Goal: Task Accomplishment & Management: Manage account settings

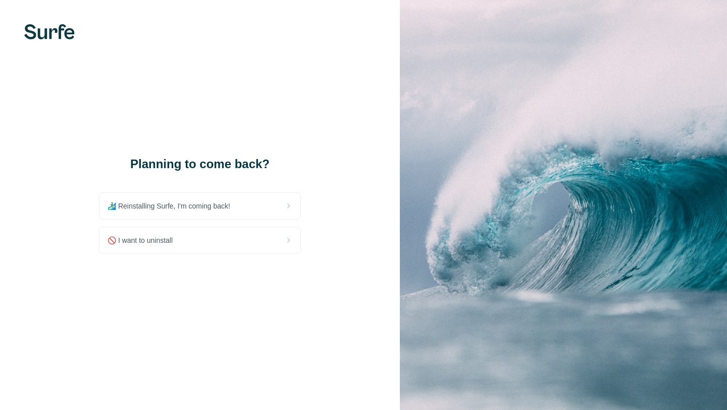
click at [159, 245] on span "🚫 I want to uninstall" at bounding box center [144, 240] width 73 height 10
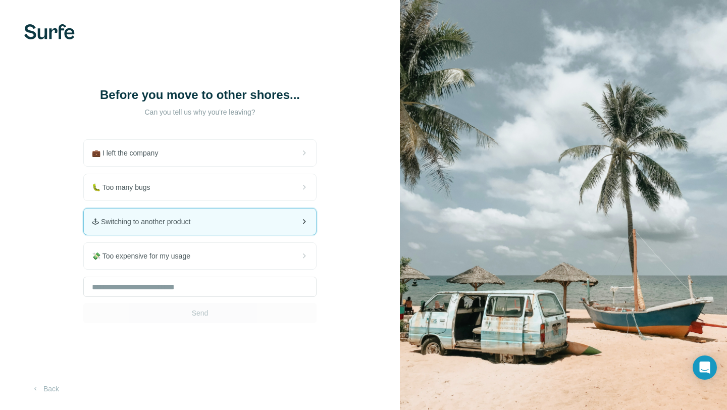
click at [177, 222] on span "🕹 Switching to another product" at bounding box center [145, 222] width 107 height 10
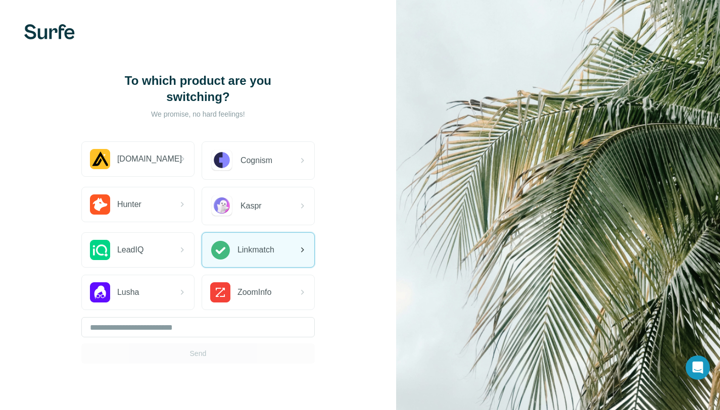
click at [287, 255] on div "Linkmatch" at bounding box center [258, 250] width 112 height 34
